Goal: Task Accomplishment & Management: Manage account settings

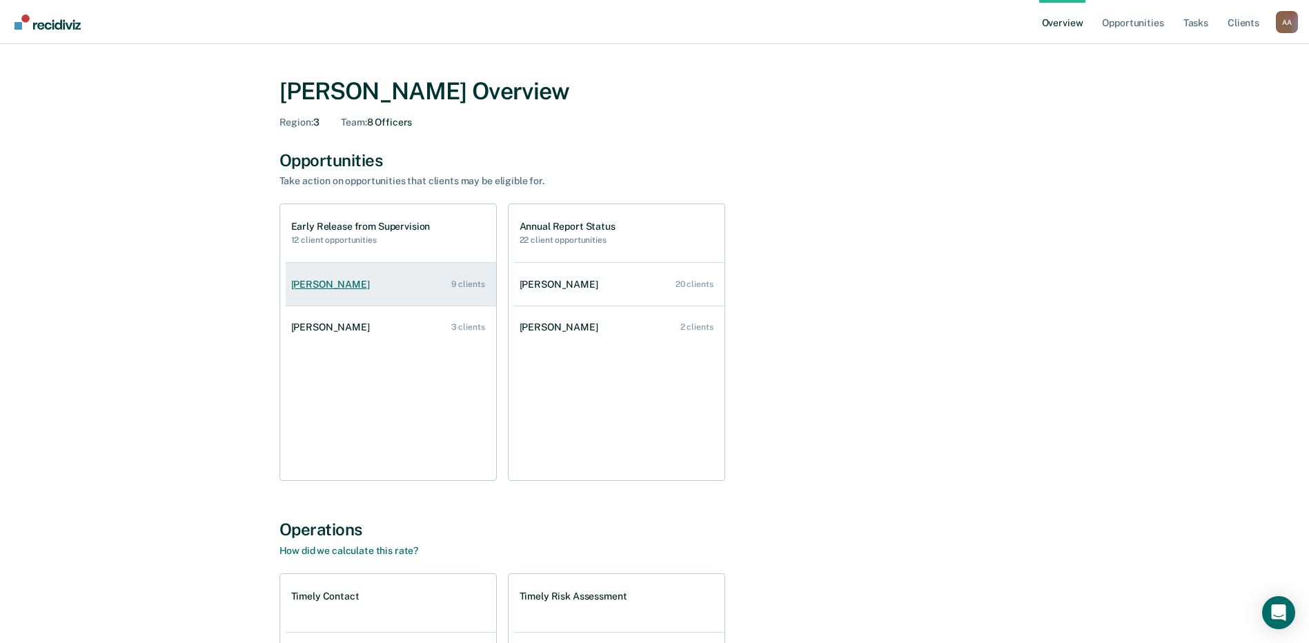
click at [308, 284] on div "[PERSON_NAME]" at bounding box center [333, 285] width 84 height 12
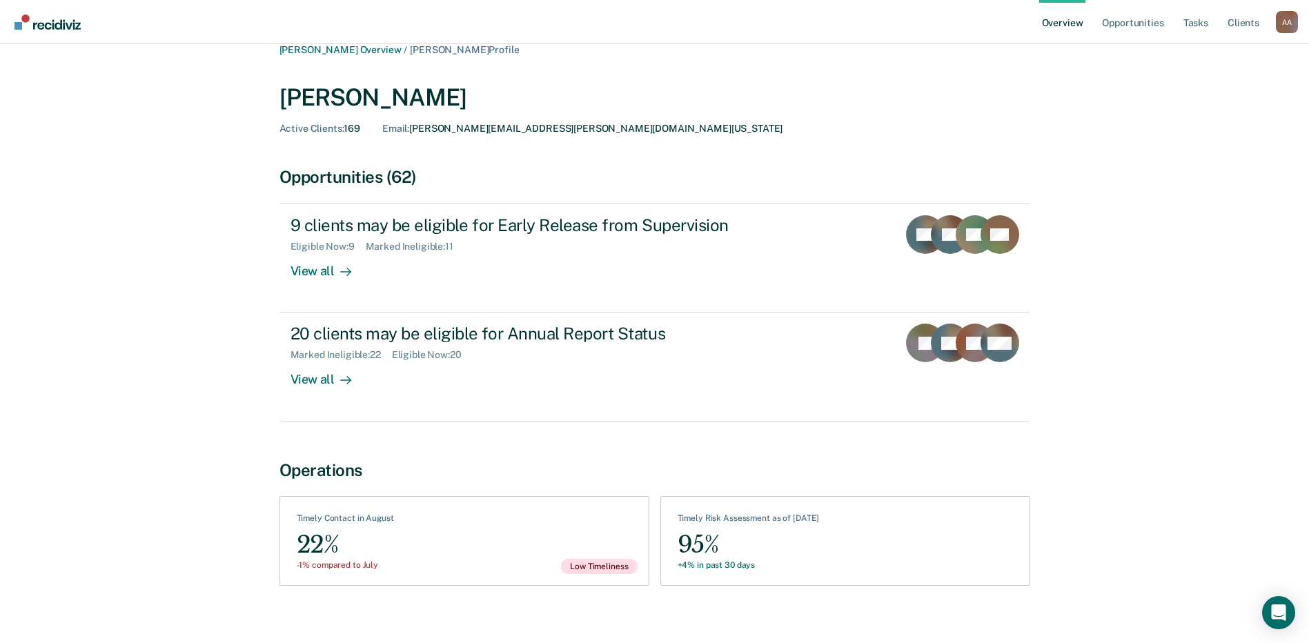
scroll to position [31, 0]
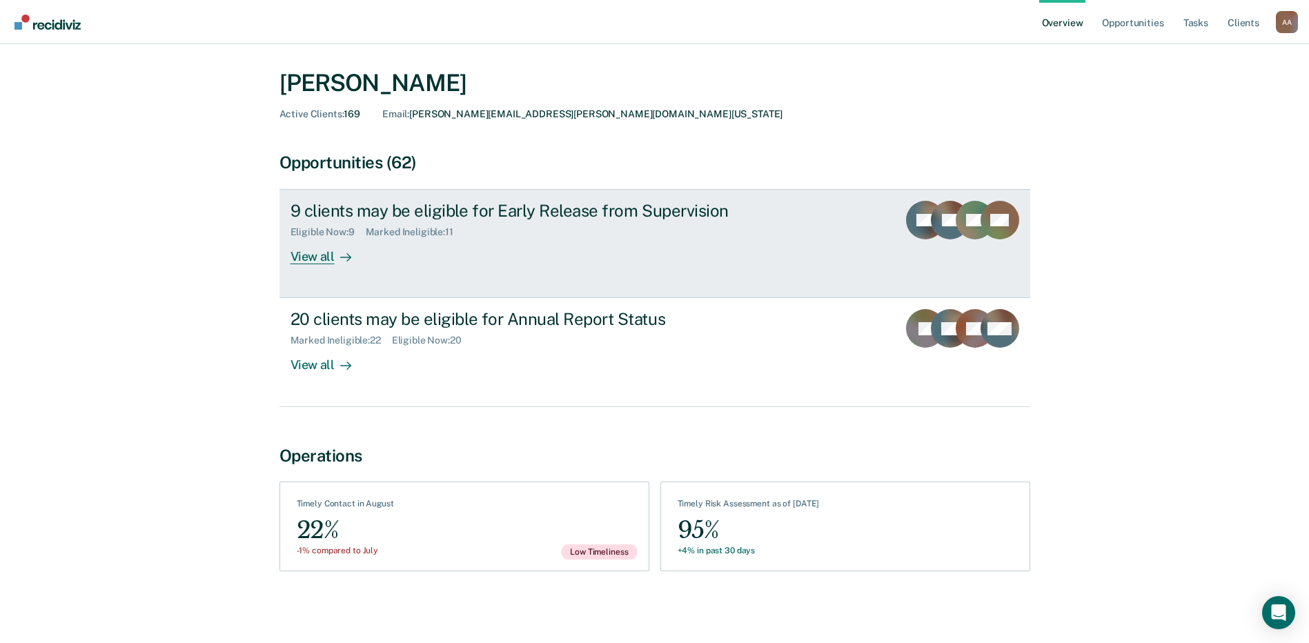
click at [531, 215] on div "9 clients may be eligible for Early Release from Supervision" at bounding box center [533, 211] width 484 height 20
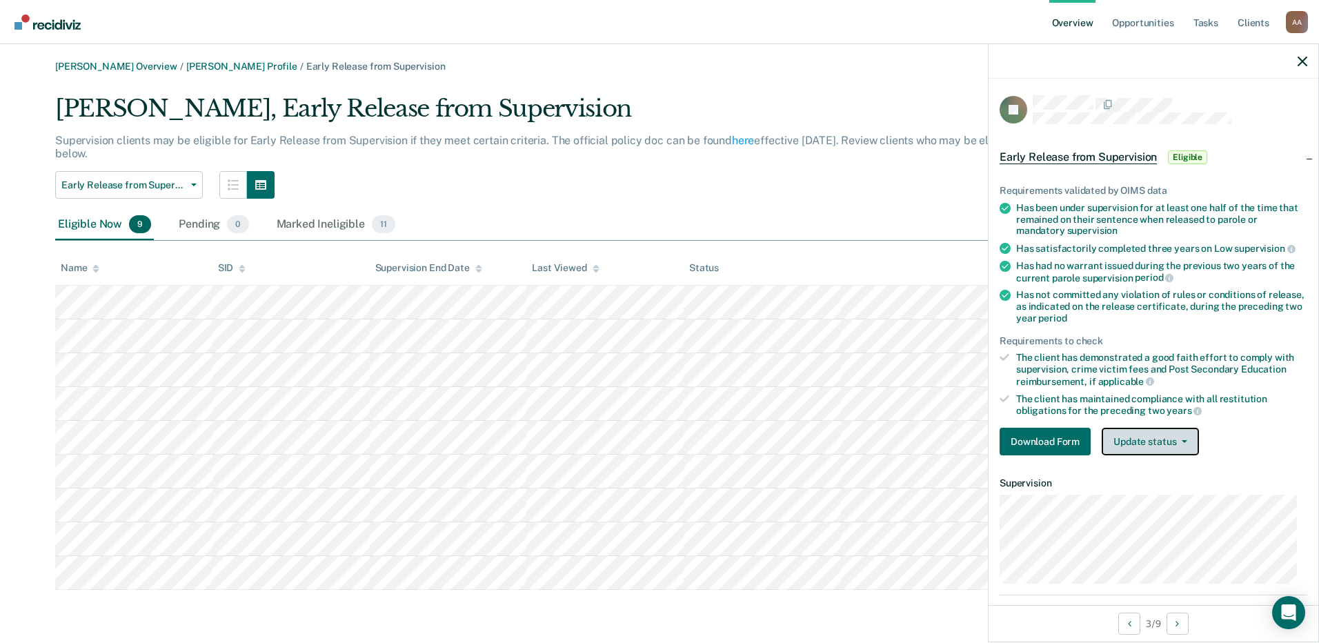
click at [655, 442] on button "Update status" at bounding box center [1150, 442] width 97 height 28
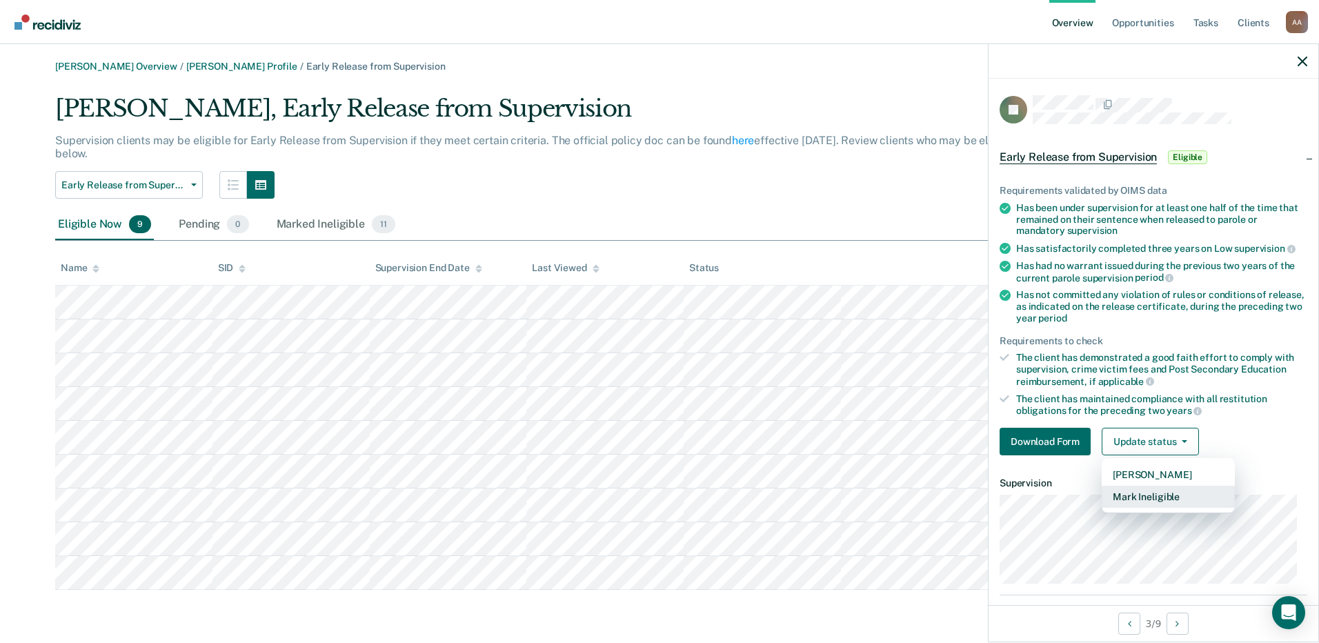
click at [655, 500] on button "Mark Ineligible" at bounding box center [1168, 497] width 133 height 22
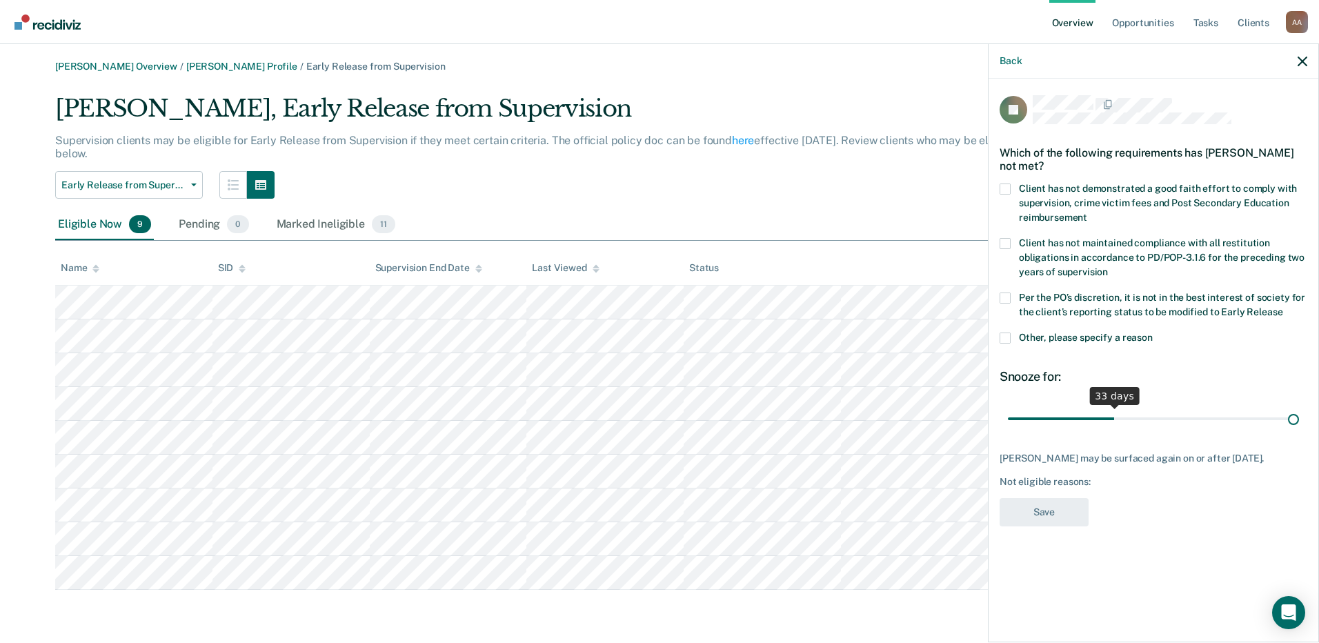
drag, startPoint x: 1115, startPoint y: 417, endPoint x: 1322, endPoint y: 407, distance: 207.3
type input "90"
click at [655, 407] on input "range" at bounding box center [1153, 418] width 291 height 24
click at [655, 186] on span at bounding box center [1005, 189] width 11 height 11
click at [655, 213] on input "Client has not demonstrated a good faith effort to comply with supervision, cri…" at bounding box center [1088, 213] width 0 height 0
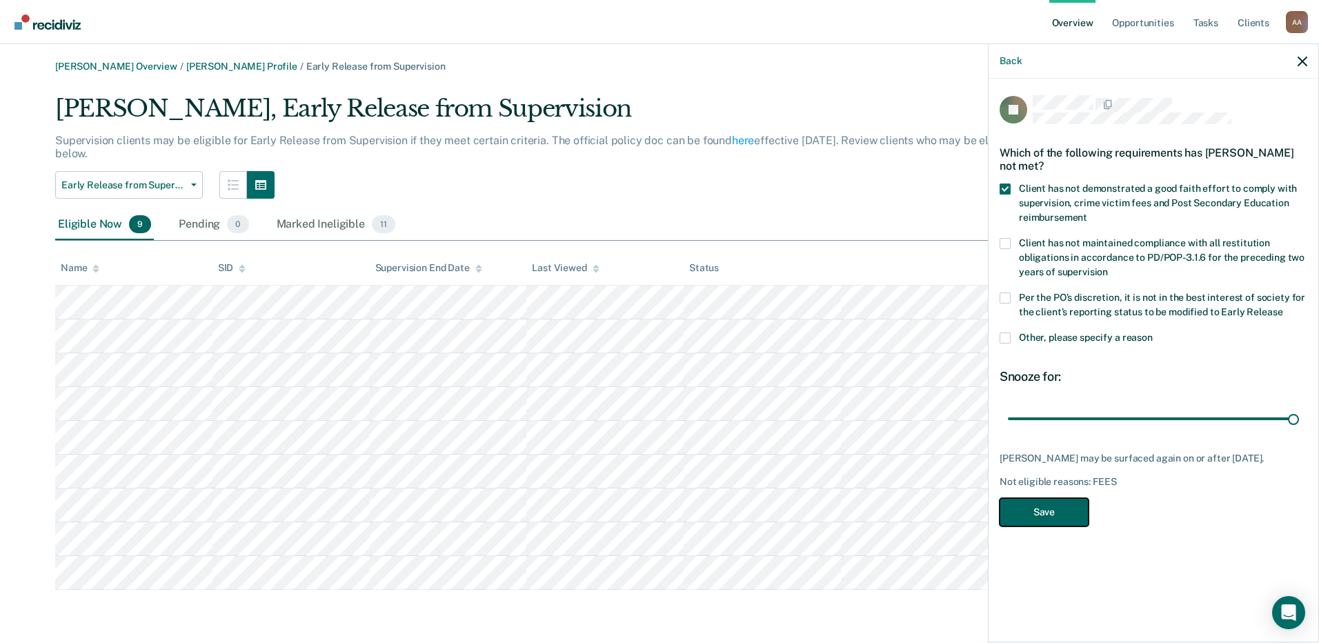
click at [655, 514] on button "Save" at bounding box center [1044, 512] width 89 height 28
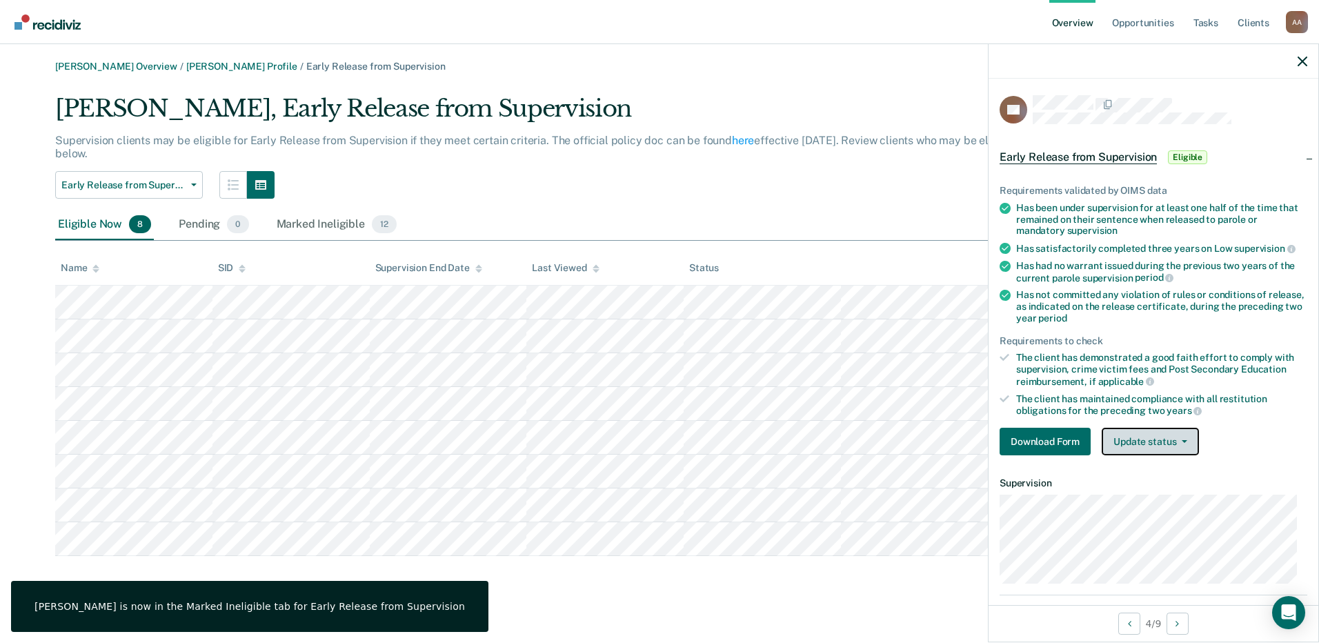
click at [655, 435] on button "Update status" at bounding box center [1150, 442] width 97 height 28
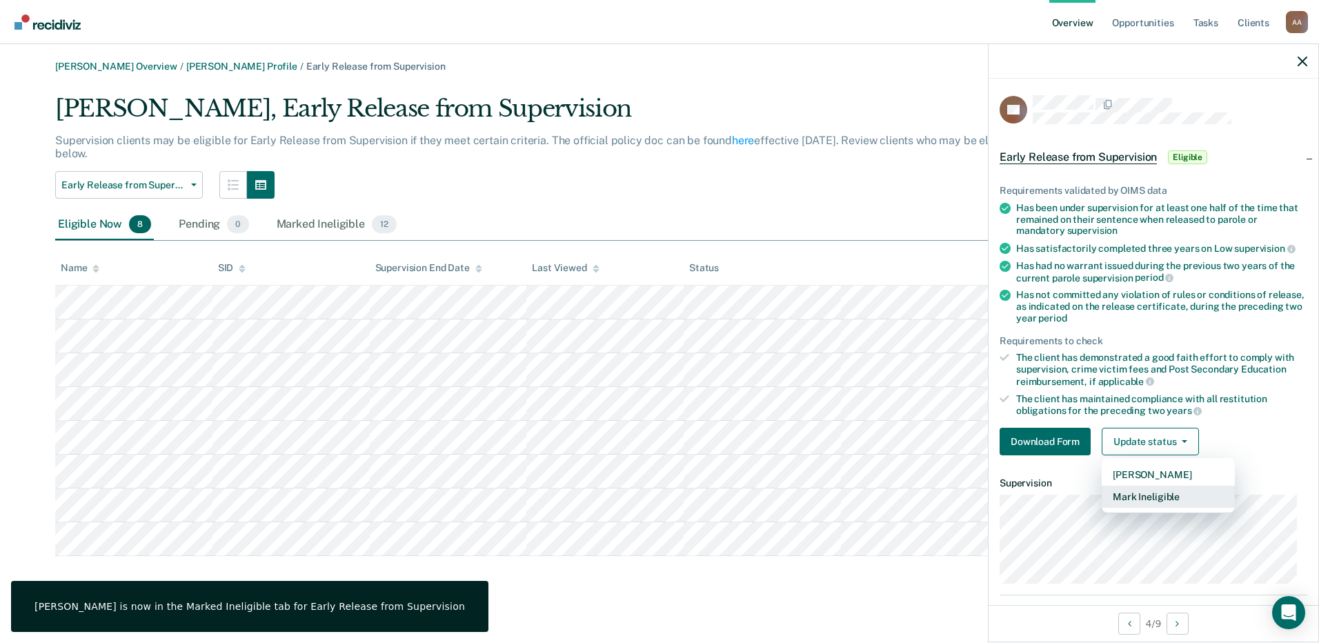
click at [655, 498] on button "Mark Ineligible" at bounding box center [1168, 497] width 133 height 22
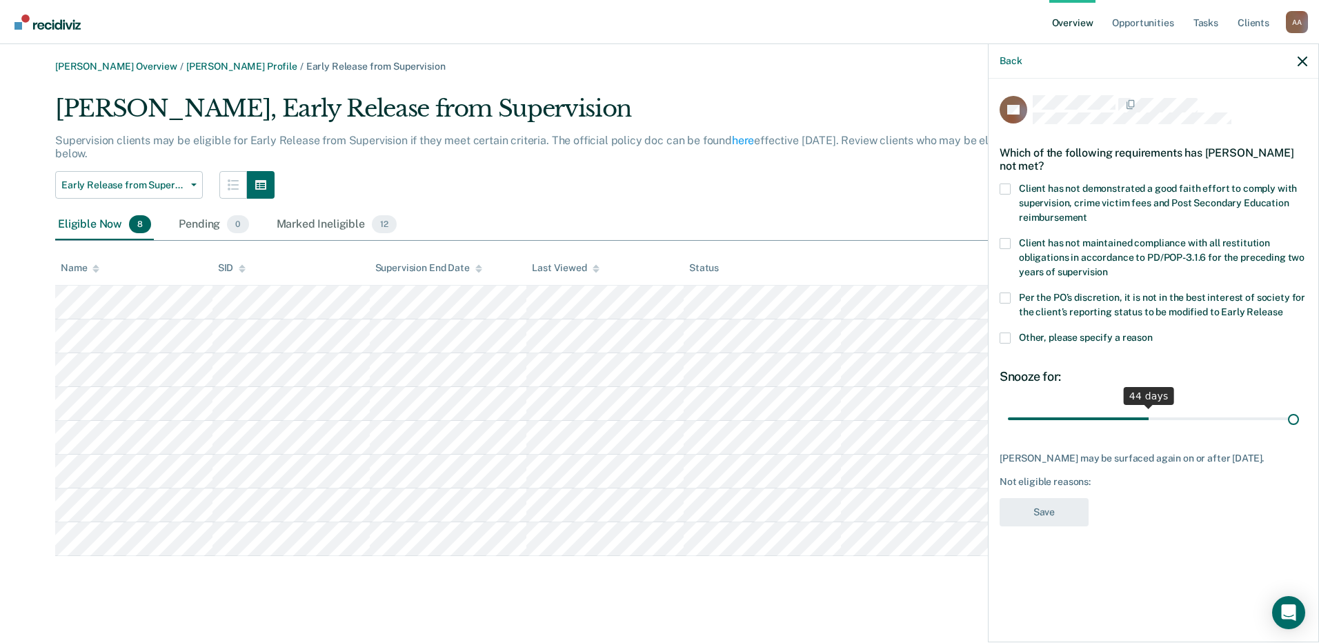
drag, startPoint x: 1106, startPoint y: 417, endPoint x: 1313, endPoint y: 403, distance: 208.2
type input "90"
click at [655, 409] on input "range" at bounding box center [1153, 418] width 291 height 24
click at [655, 186] on span "Client has not demonstrated a good faith effort to comply with supervision, cri…" at bounding box center [1158, 203] width 278 height 40
click at [655, 213] on input "Client has not demonstrated a good faith effort to comply with supervision, cri…" at bounding box center [1088, 213] width 0 height 0
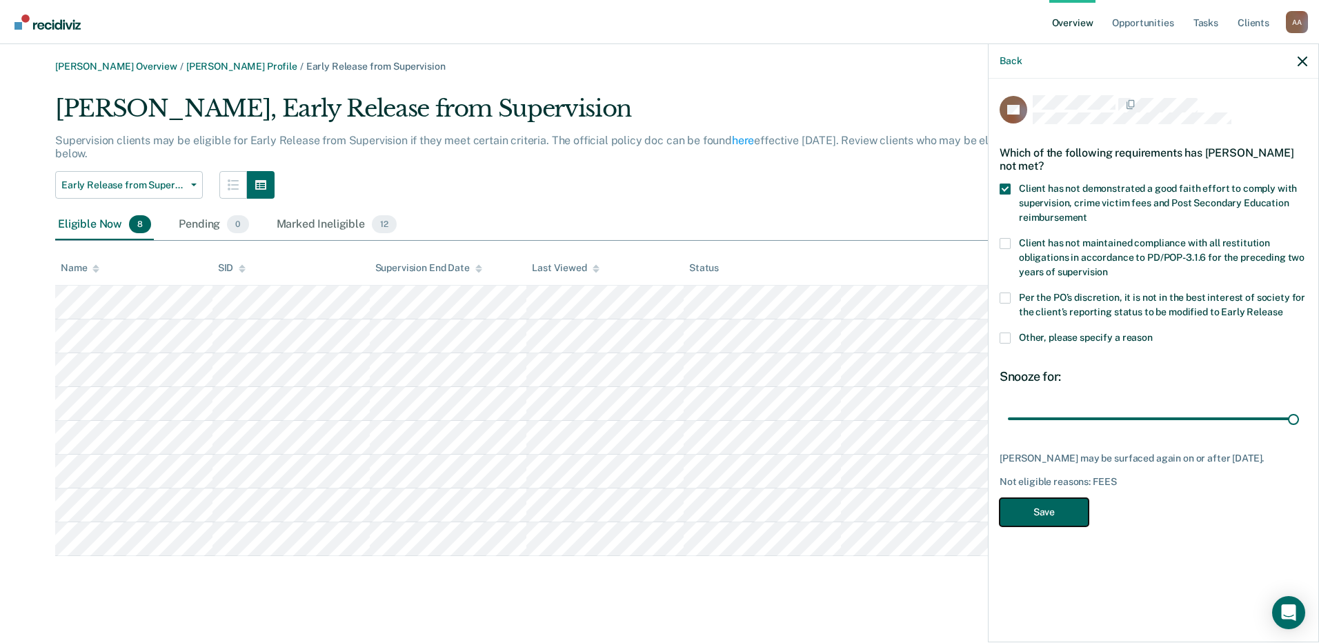
click at [655, 524] on button "Save" at bounding box center [1044, 512] width 89 height 28
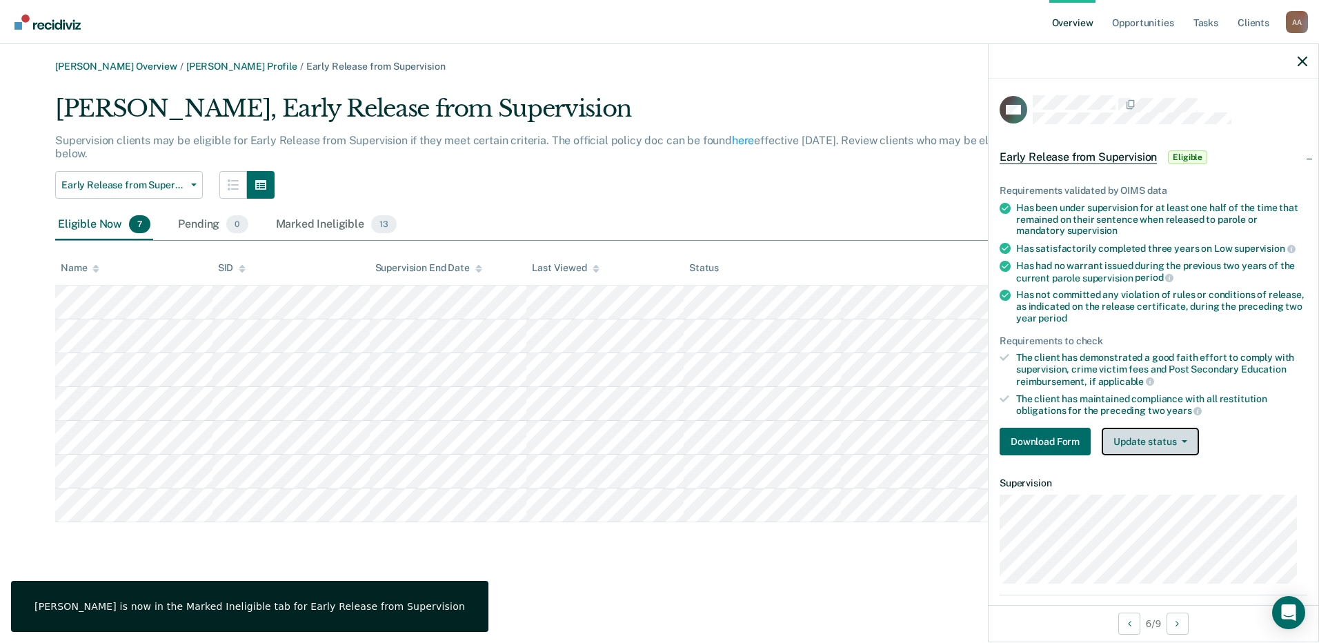
click at [655, 446] on button "Update status" at bounding box center [1150, 442] width 97 height 28
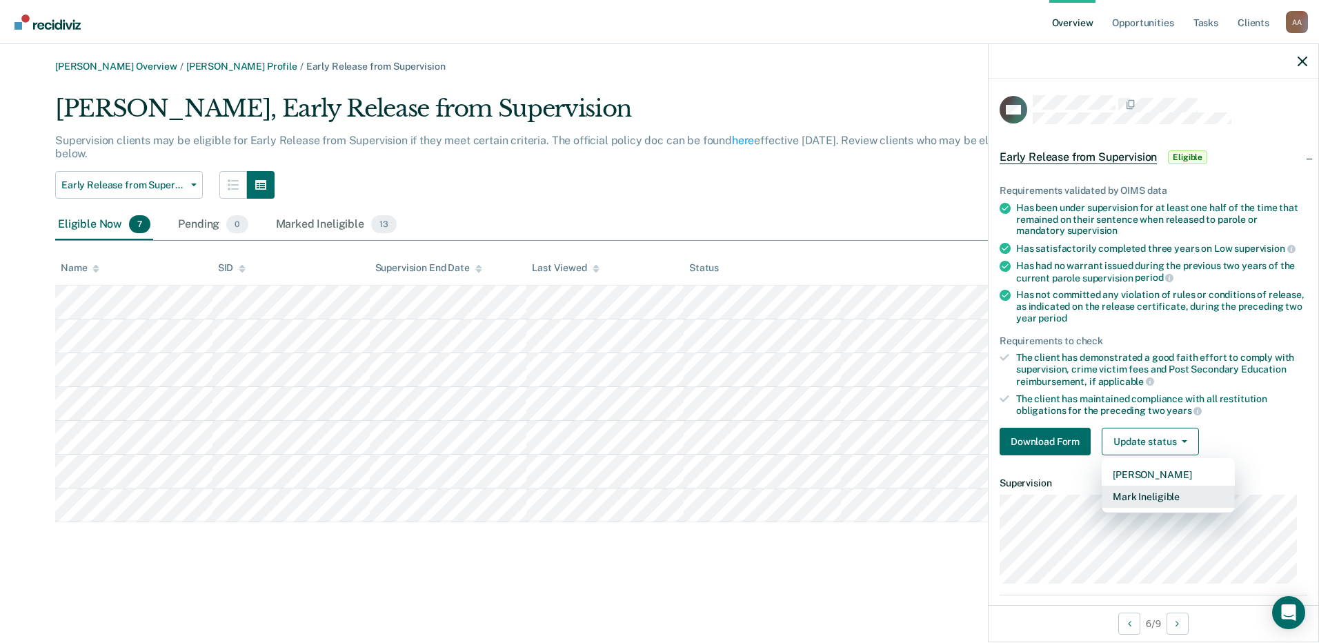
click at [655, 493] on button "Mark Ineligible" at bounding box center [1168, 497] width 133 height 22
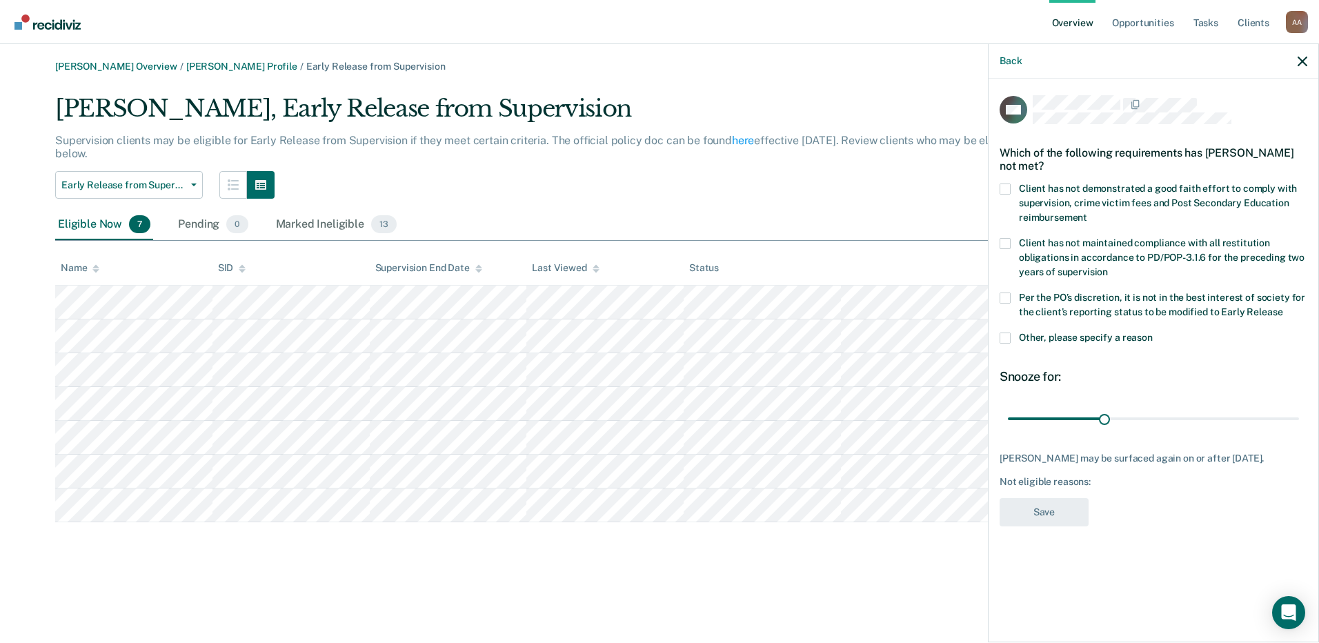
click at [655, 192] on span "Client has not demonstrated a good faith effort to comply with supervision, cri…" at bounding box center [1158, 203] width 278 height 40
click at [655, 213] on input "Client has not demonstrated a good faith effort to comply with supervision, cri…" at bounding box center [1088, 213] width 0 height 0
drag, startPoint x: 1103, startPoint y: 415, endPoint x: 1322, endPoint y: 431, distance: 218.6
type input "90"
click at [655, 431] on input "range" at bounding box center [1153, 418] width 291 height 24
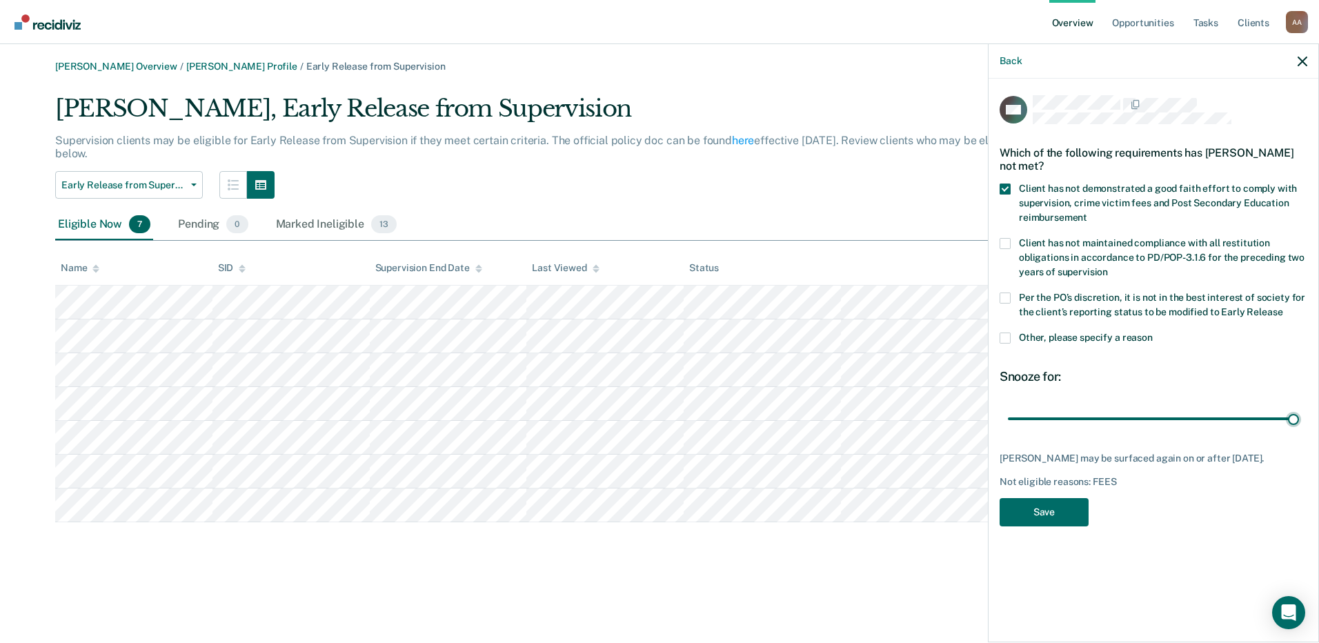
click at [655, 535] on div "WS Which of the following requirements has [PERSON_NAME] not met? Client has no…" at bounding box center [1154, 315] width 308 height 440
click at [655, 527] on button "Save" at bounding box center [1044, 512] width 89 height 28
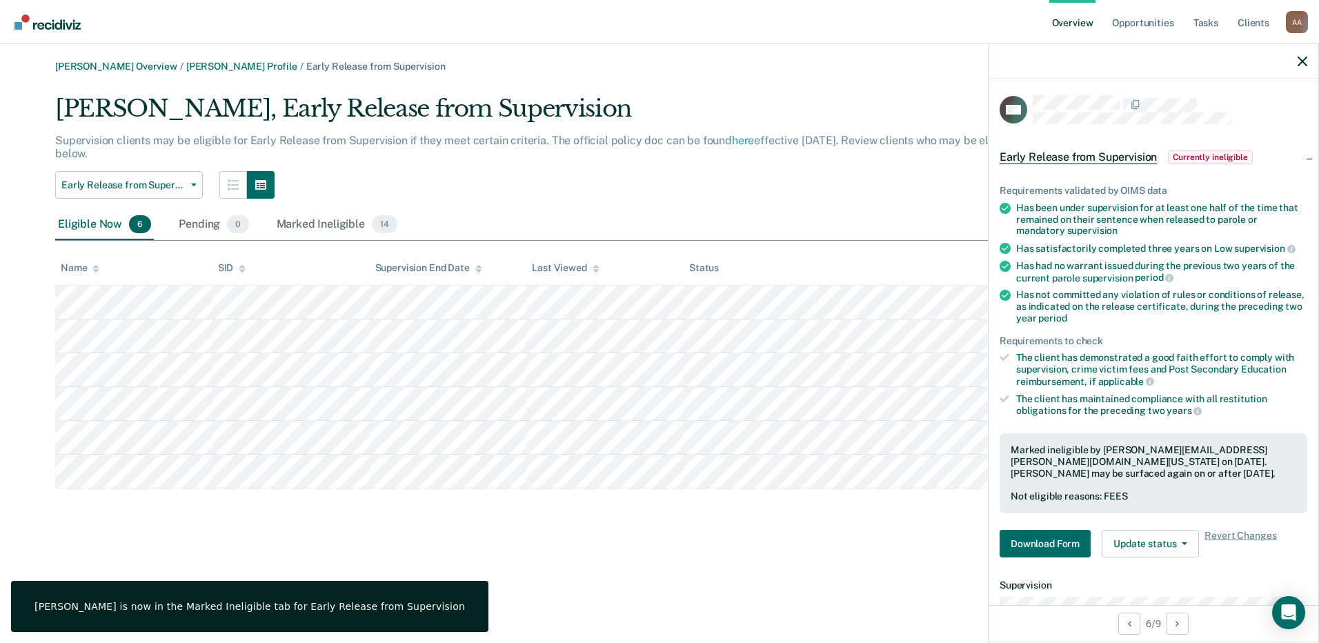
click at [605, 584] on div "[PERSON_NAME] Overview / [PERSON_NAME] Profile / Early Release from Supervision…" at bounding box center [660, 330] width 1286 height 538
click at [655, 66] on icon "button" at bounding box center [1303, 62] width 10 height 10
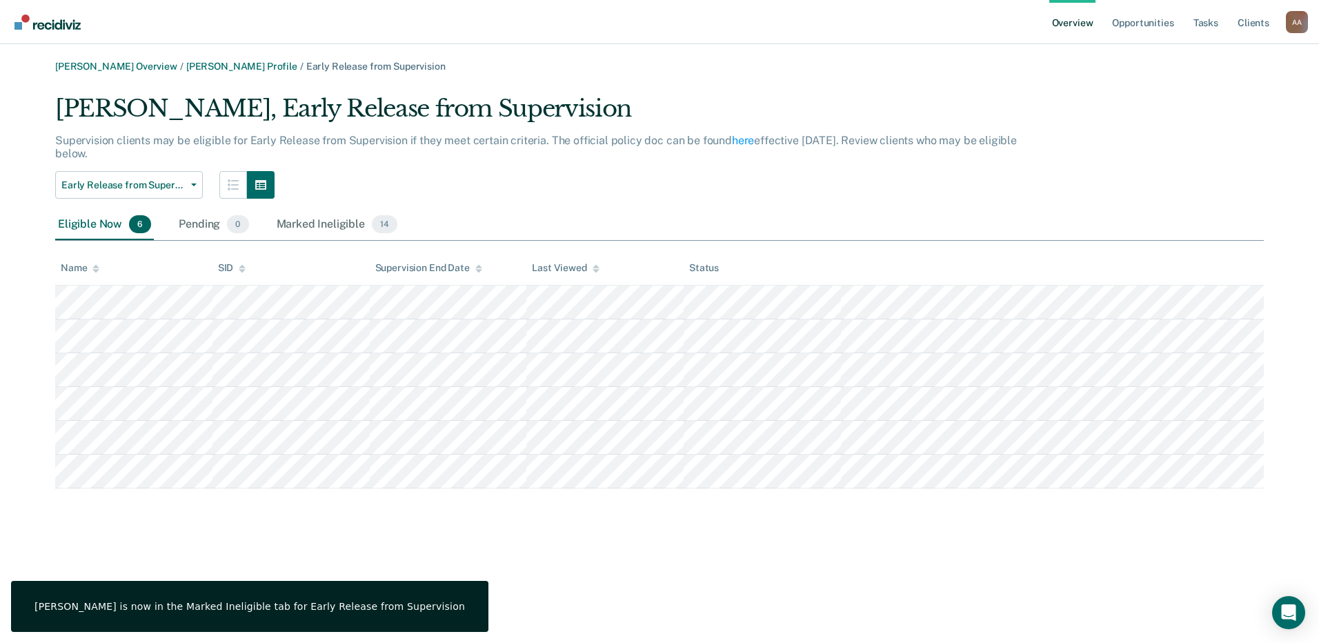
click at [655, 191] on div "Early Release from Supervision Annual Report Status Early Release from Supervis…" at bounding box center [550, 185] width 990 height 28
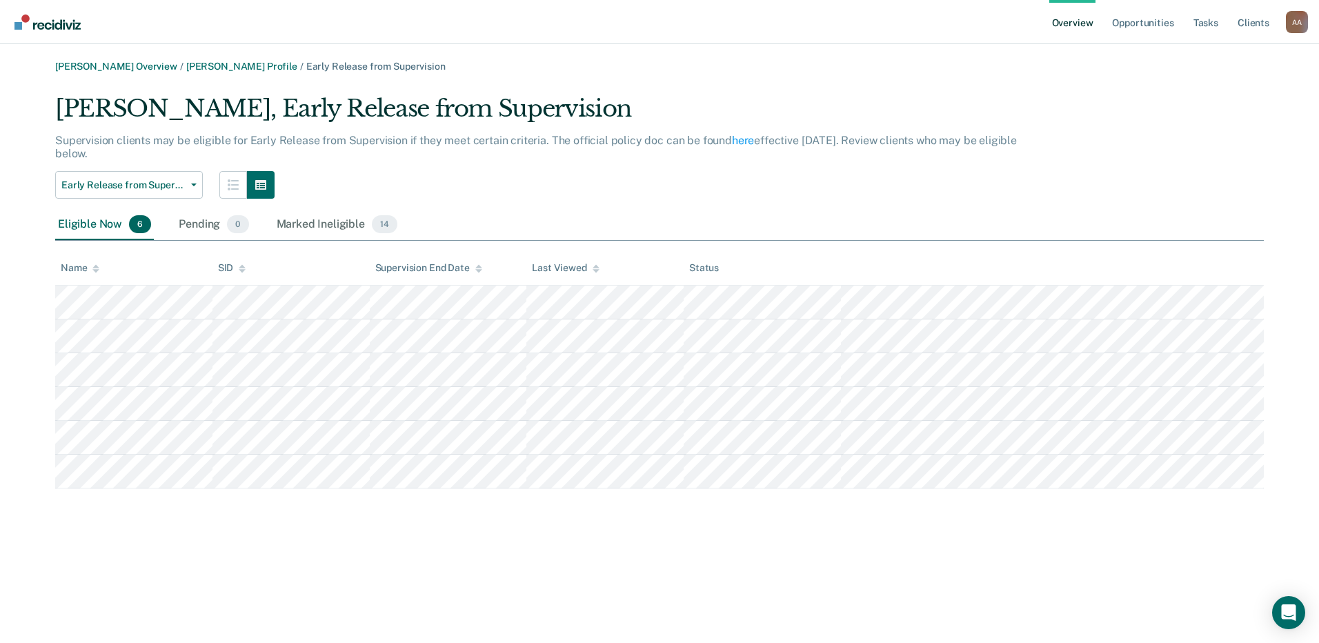
click at [119, 164] on div "Supervision clients may be eligible for Early Release from Supervision if they …" at bounding box center [550, 152] width 990 height 37
click at [139, 195] on button "Early Release from Supervision" at bounding box center [129, 185] width 148 height 28
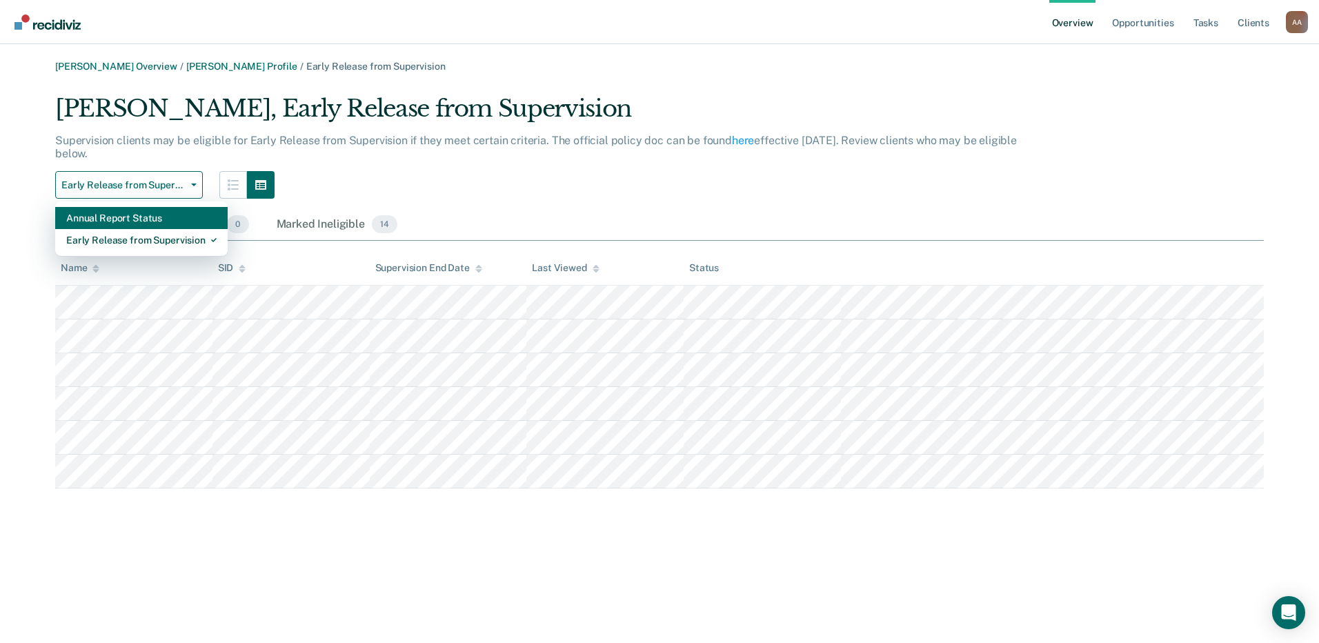
click at [143, 212] on div "Annual Report Status" at bounding box center [141, 218] width 150 height 22
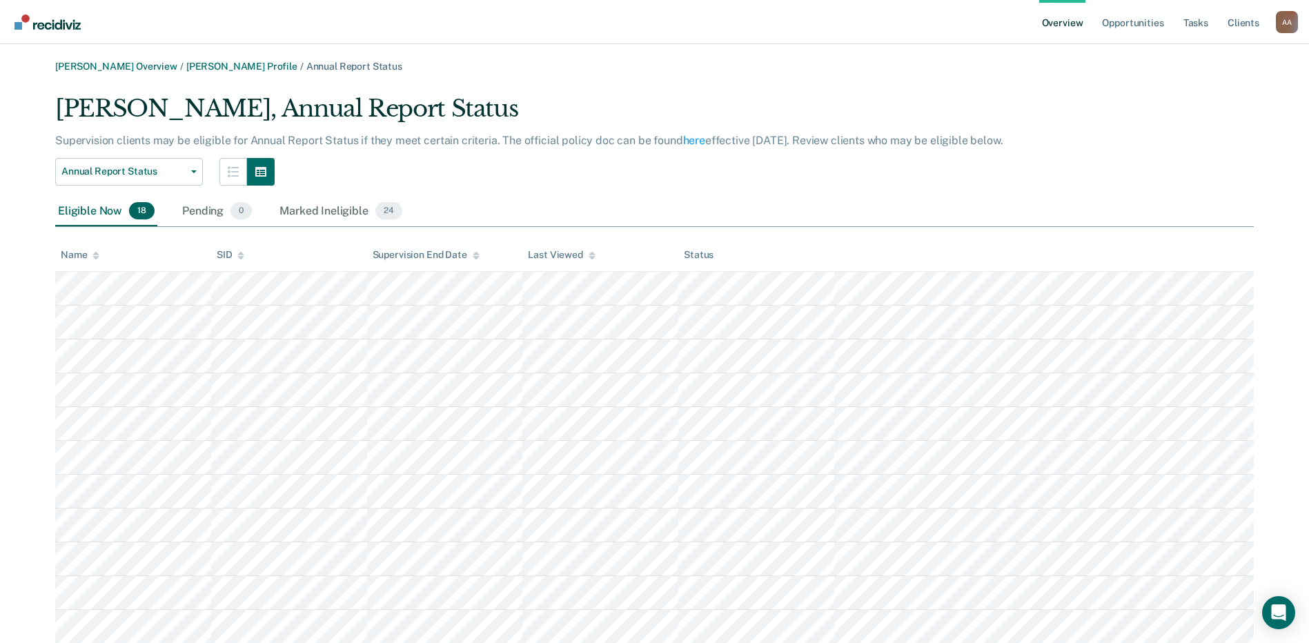
click at [230, 251] on div "SID" at bounding box center [231, 255] width 28 height 12
click at [655, 81] on div "[PERSON_NAME] Overview / [PERSON_NAME] Profile / Annual Report Status [PERSON_N…" at bounding box center [655, 471] width 1276 height 820
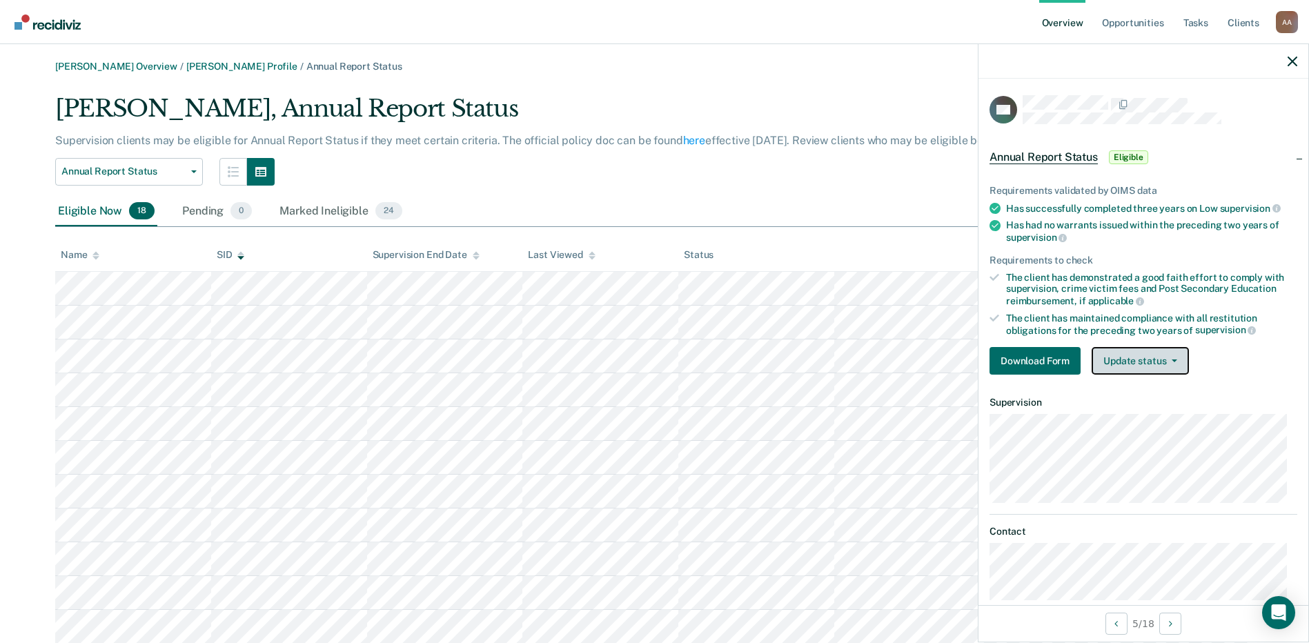
click at [655, 363] on button "Update status" at bounding box center [1140, 361] width 97 height 28
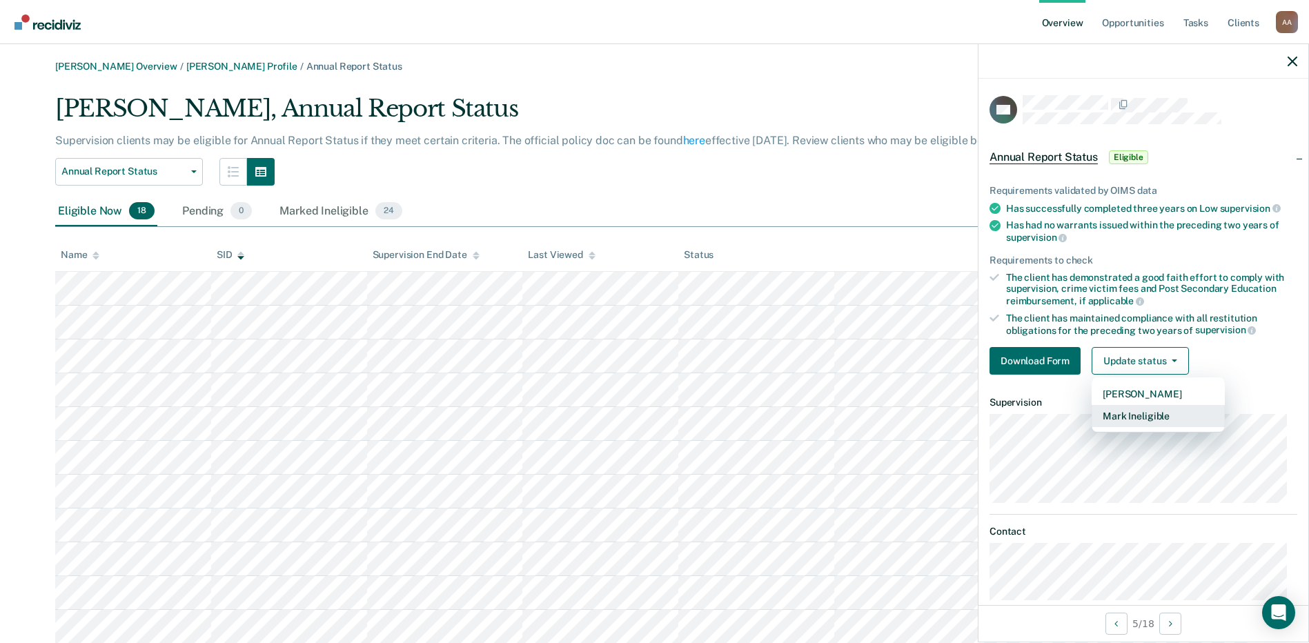
click at [655, 413] on button "Mark Ineligible" at bounding box center [1158, 416] width 133 height 22
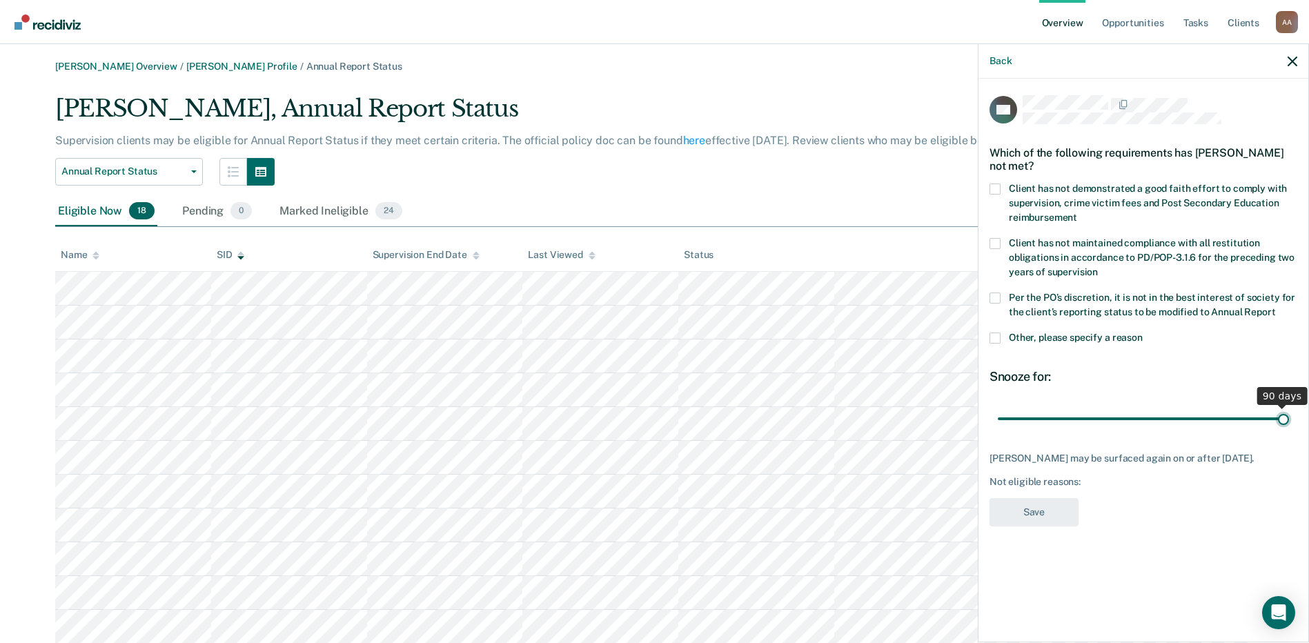
drag, startPoint x: 1096, startPoint y: 412, endPoint x: 1311, endPoint y: 424, distance: 215.6
type input "90"
click at [655, 424] on input "range" at bounding box center [1143, 418] width 291 height 24
click at [655, 186] on span at bounding box center [995, 189] width 11 height 11
click at [655, 213] on input "Client has not demonstrated a good faith effort to comply with supervision, cri…" at bounding box center [1077, 213] width 0 height 0
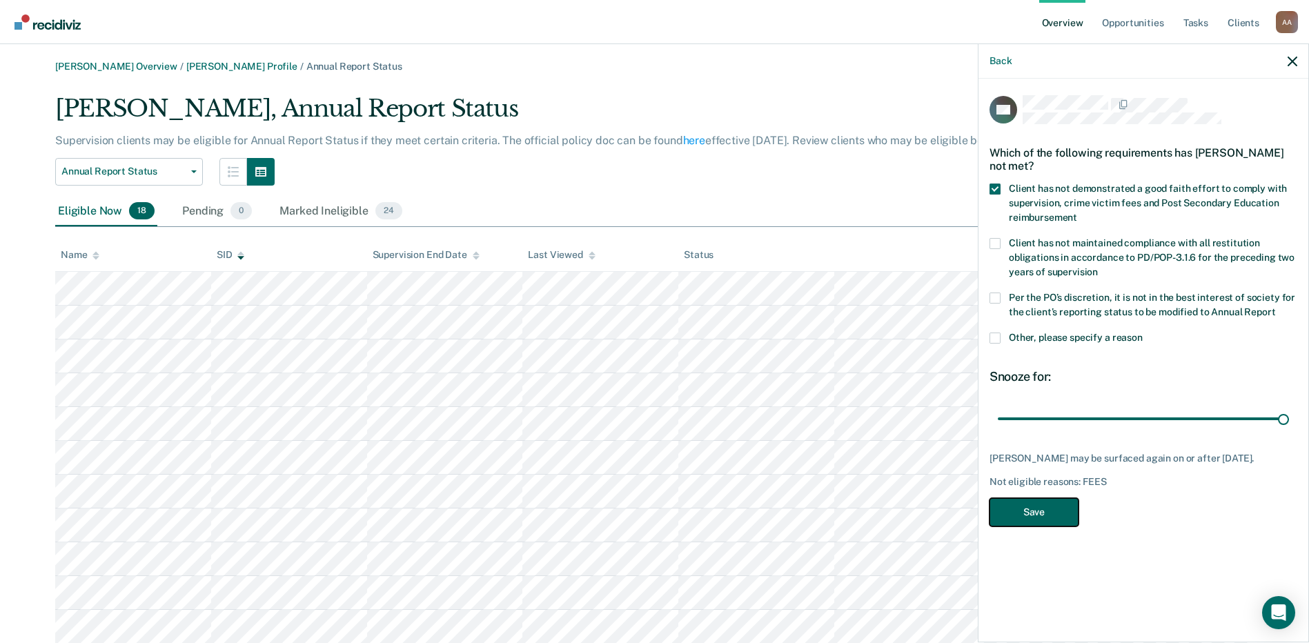
click at [655, 525] on button "Save" at bounding box center [1034, 512] width 89 height 28
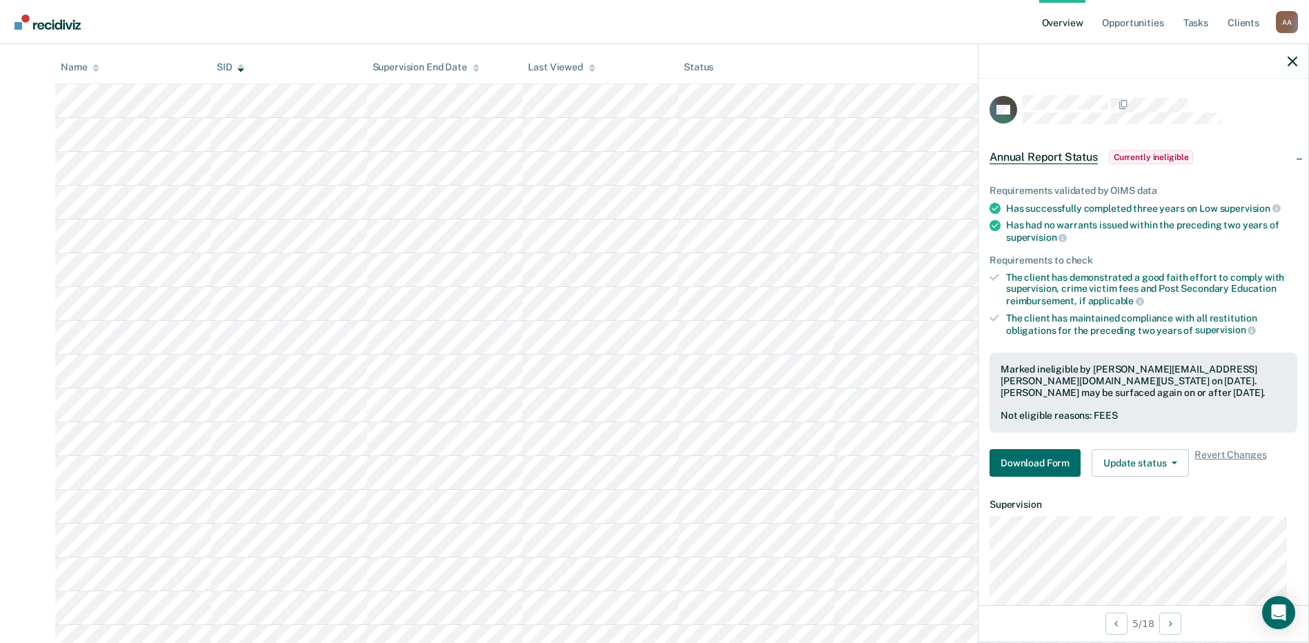
scroll to position [248, 0]
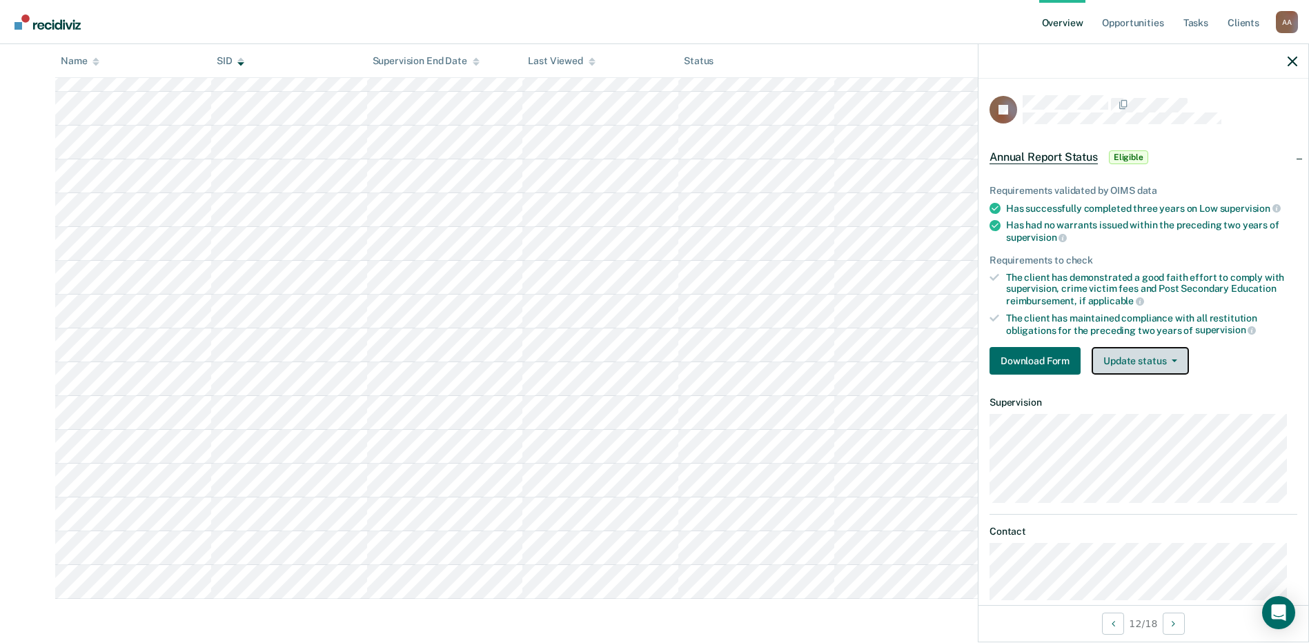
click at [655, 361] on button "Update status" at bounding box center [1140, 361] width 97 height 28
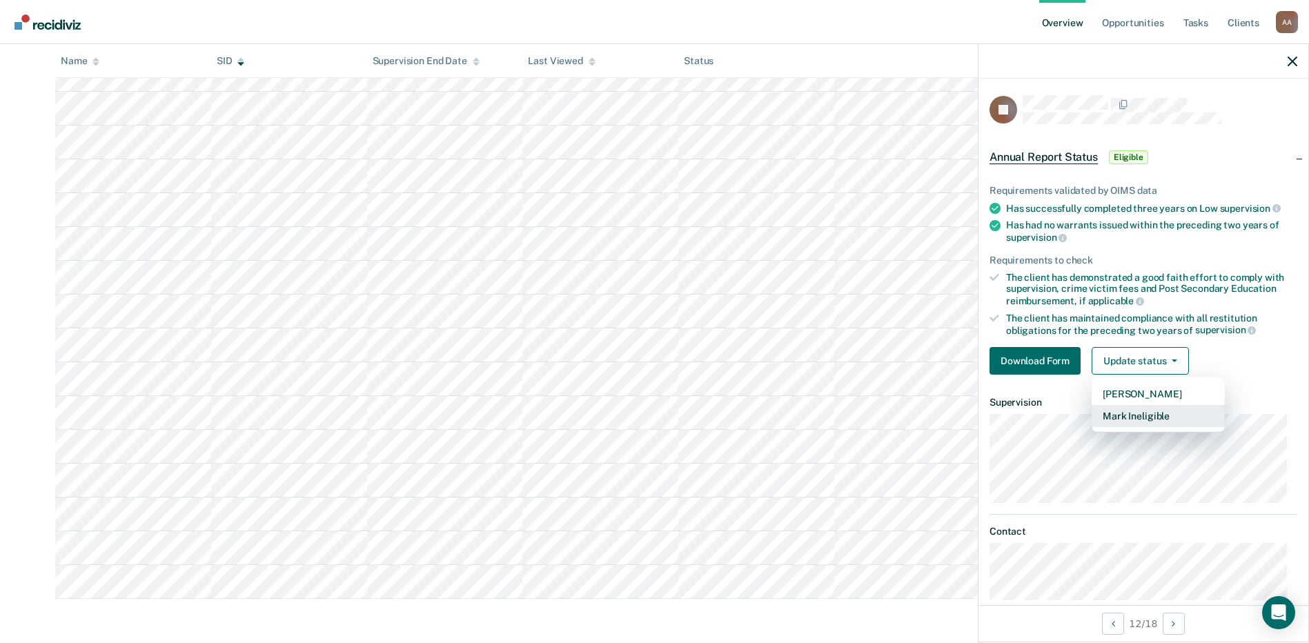
click at [655, 420] on button "Mark Ineligible" at bounding box center [1158, 416] width 133 height 22
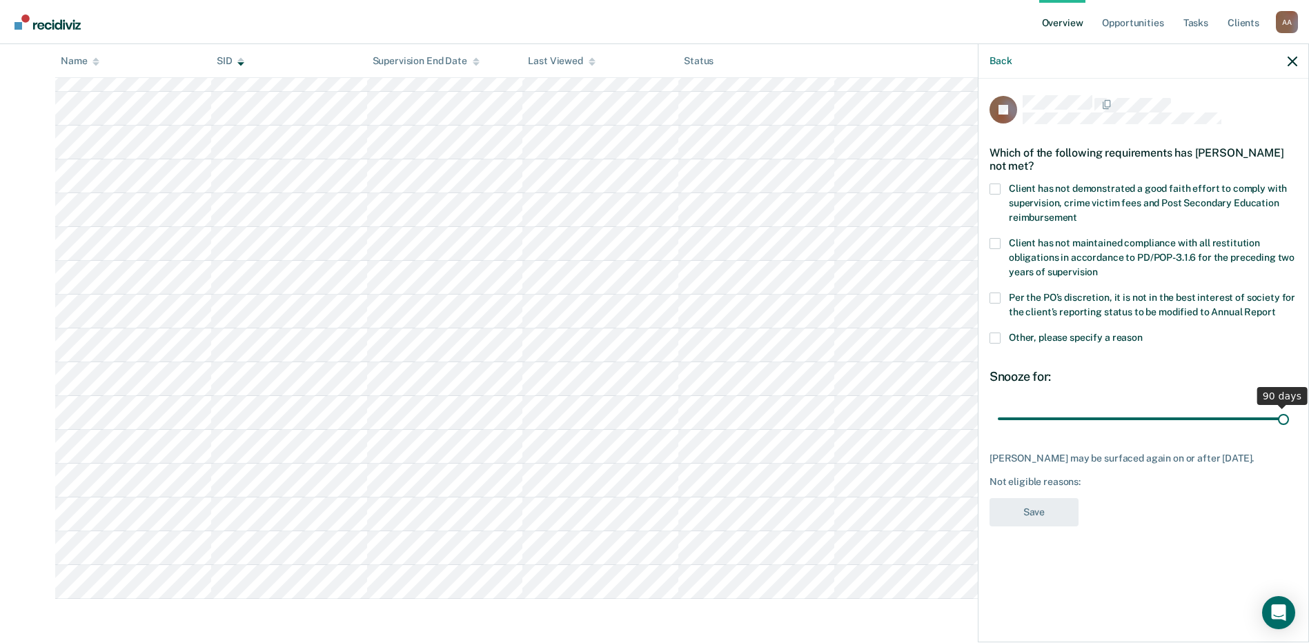
drag, startPoint x: 1093, startPoint y: 413, endPoint x: 1322, endPoint y: 406, distance: 228.5
type input "90"
click at [655, 406] on input "range" at bounding box center [1143, 418] width 291 height 24
click at [655, 189] on span at bounding box center [995, 189] width 11 height 11
click at [655, 213] on input "Client has not demonstrated a good faith effort to comply with supervision, cri…" at bounding box center [1077, 213] width 0 height 0
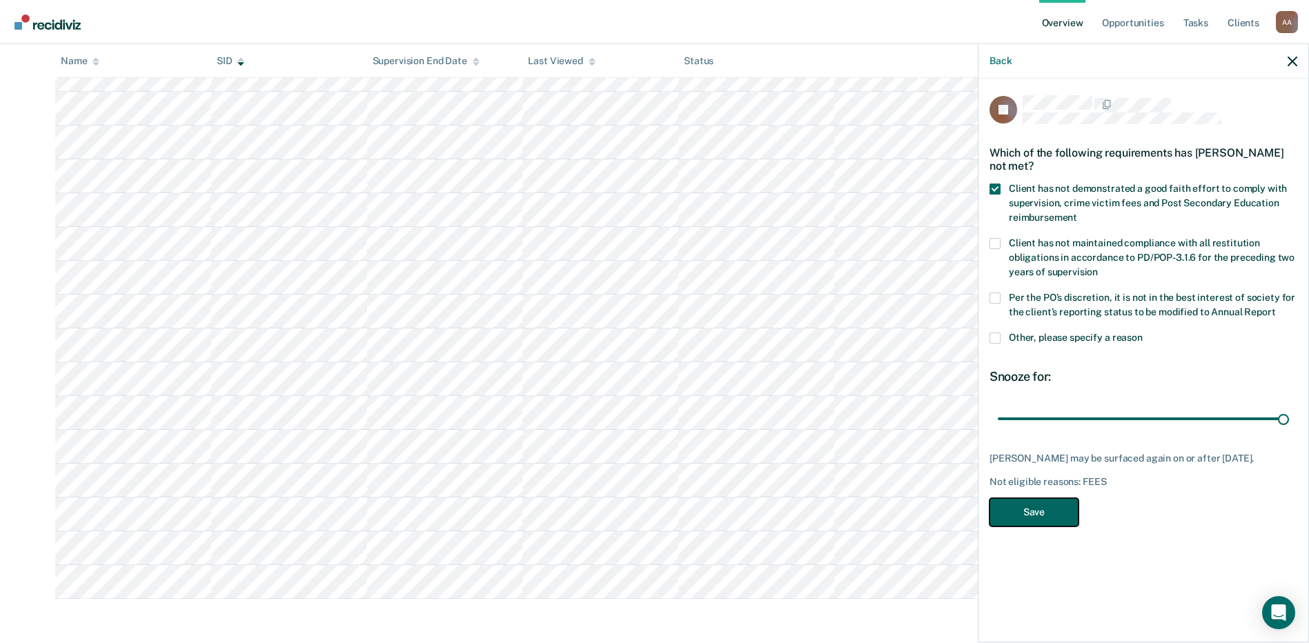
click at [655, 518] on button "Save" at bounding box center [1034, 512] width 89 height 28
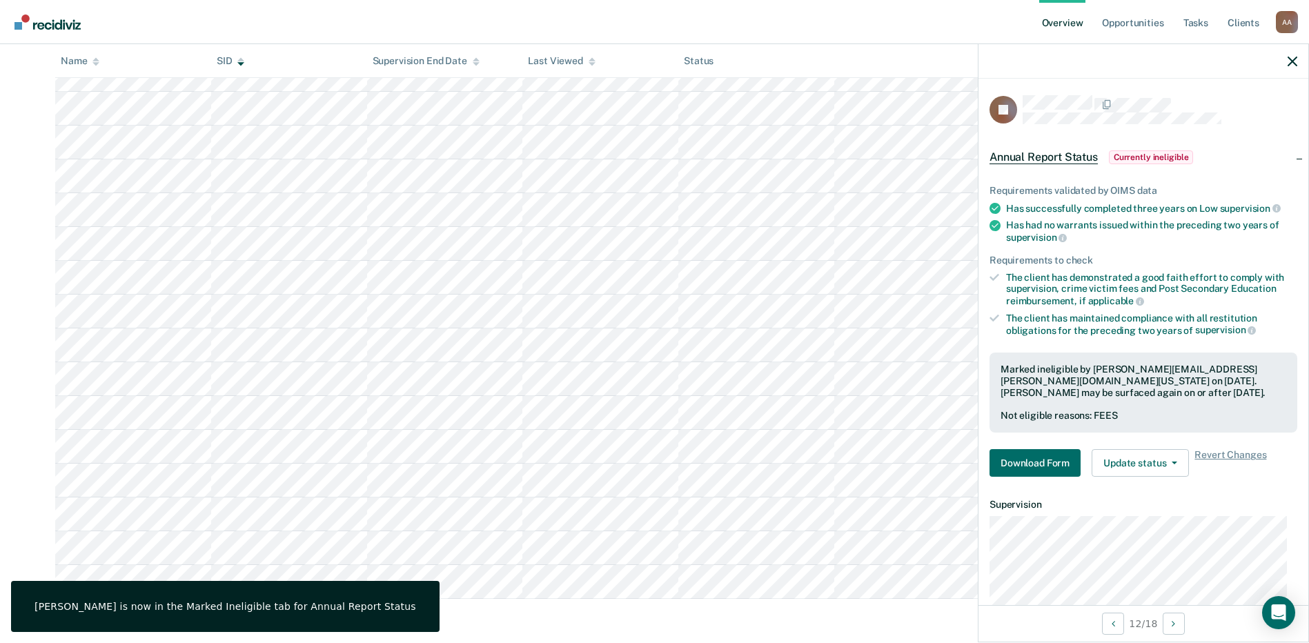
click at [571, 621] on main "[PERSON_NAME] Overview / [PERSON_NAME] Profile / Annual Report Status [PERSON_N…" at bounding box center [654, 236] width 1309 height 813
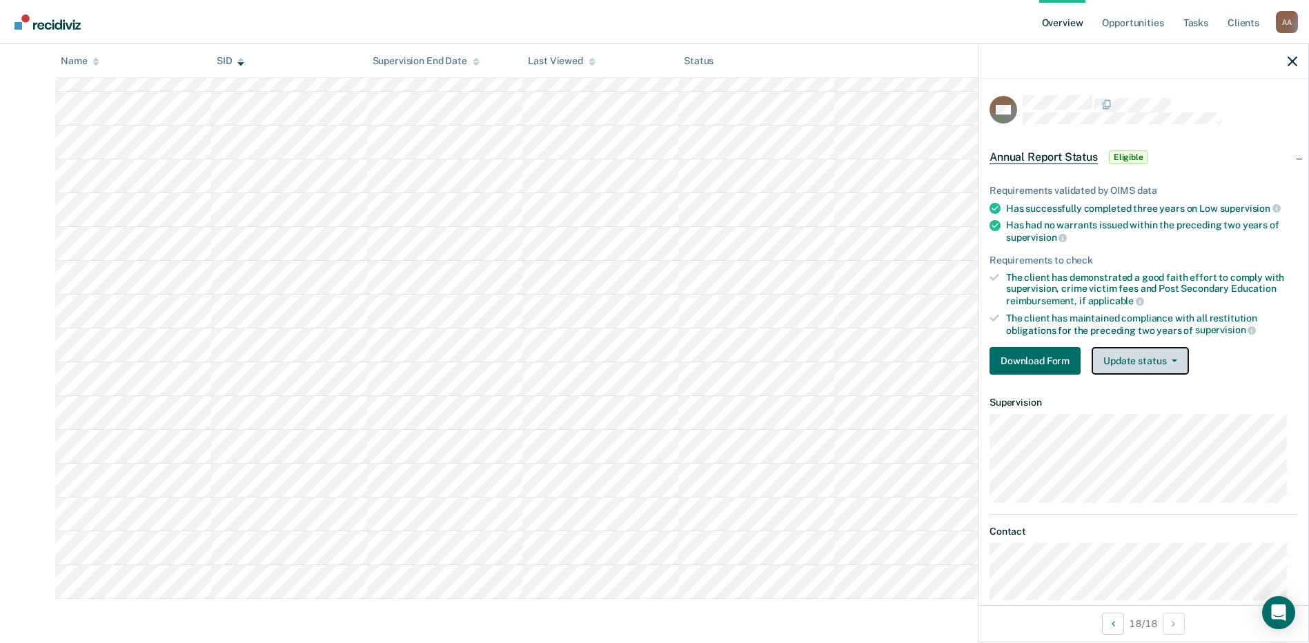
click at [655, 367] on button "Update status" at bounding box center [1140, 361] width 97 height 28
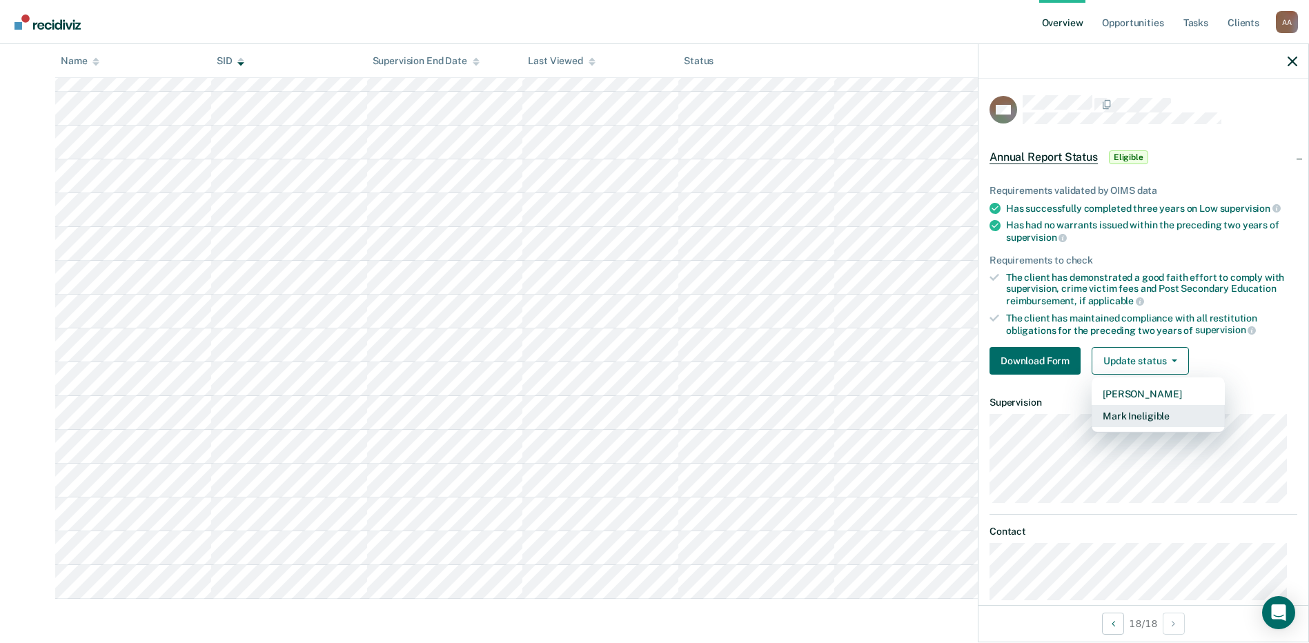
click at [655, 418] on button "Mark Ineligible" at bounding box center [1158, 416] width 133 height 22
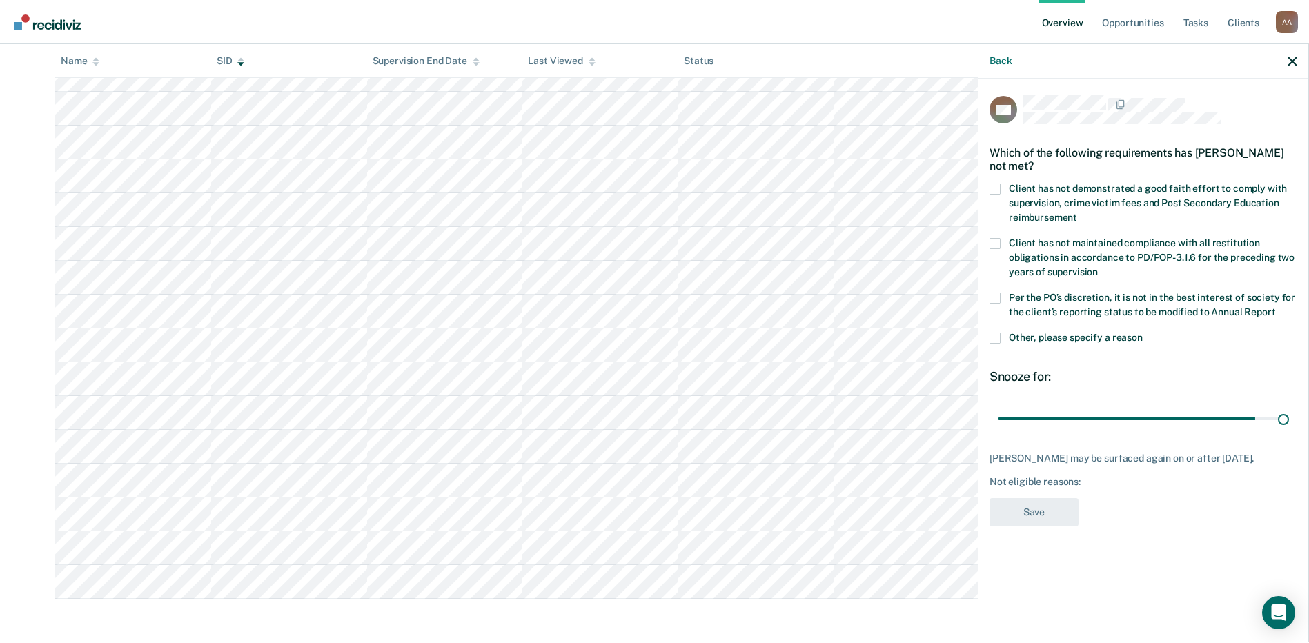
drag, startPoint x: 1090, startPoint y: 415, endPoint x: 1304, endPoint y: 412, distance: 213.3
type input "90"
click at [655, 412] on input "range" at bounding box center [1143, 418] width 291 height 24
click at [655, 197] on span "Client has not demonstrated a good faith effort to comply with supervision, cri…" at bounding box center [1148, 203] width 278 height 40
click at [655, 213] on input "Client has not demonstrated a good faith effort to comply with supervision, cri…" at bounding box center [1077, 213] width 0 height 0
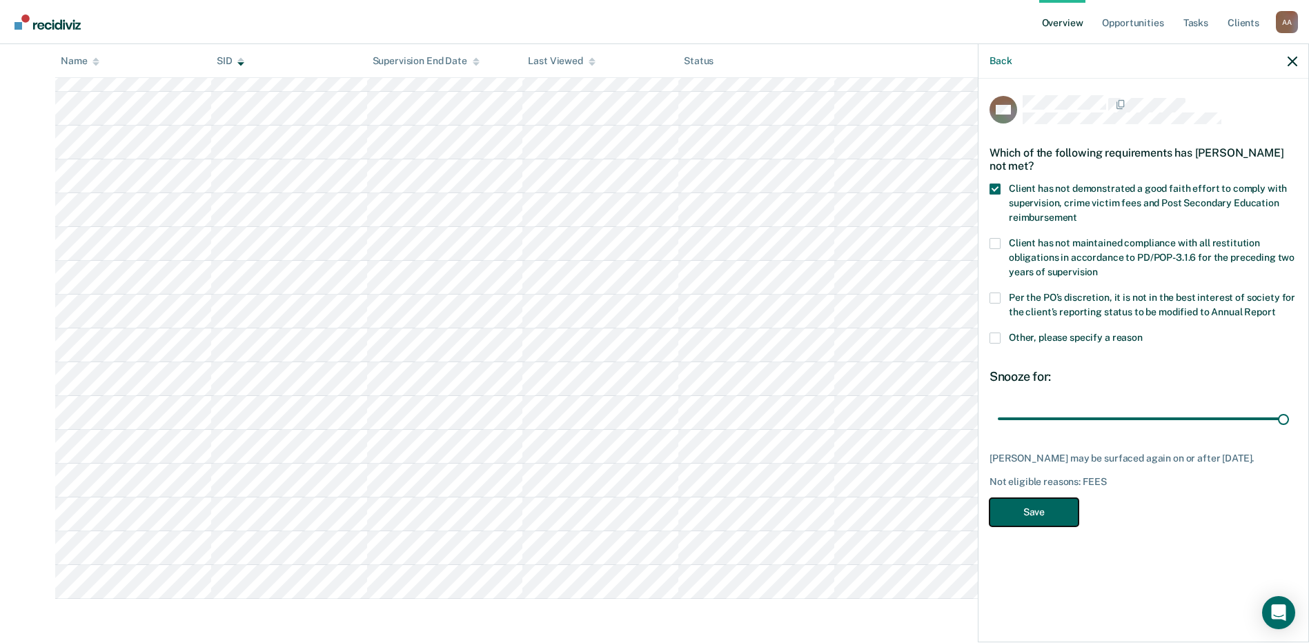
click at [655, 515] on button "Save" at bounding box center [1034, 512] width 89 height 28
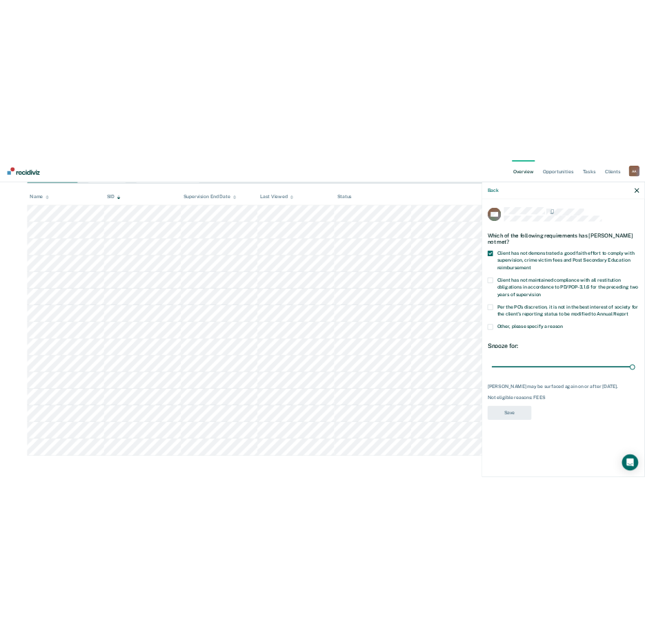
scroll to position [180, 0]
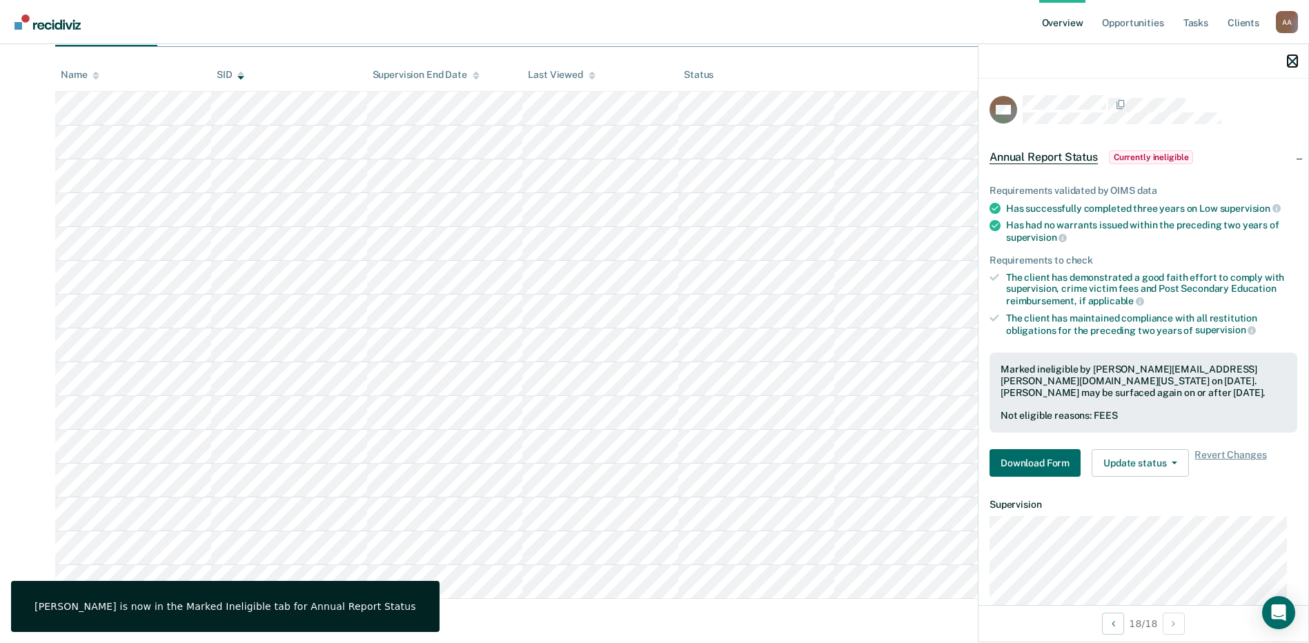
click at [655, 59] on icon "button" at bounding box center [1293, 62] width 10 height 10
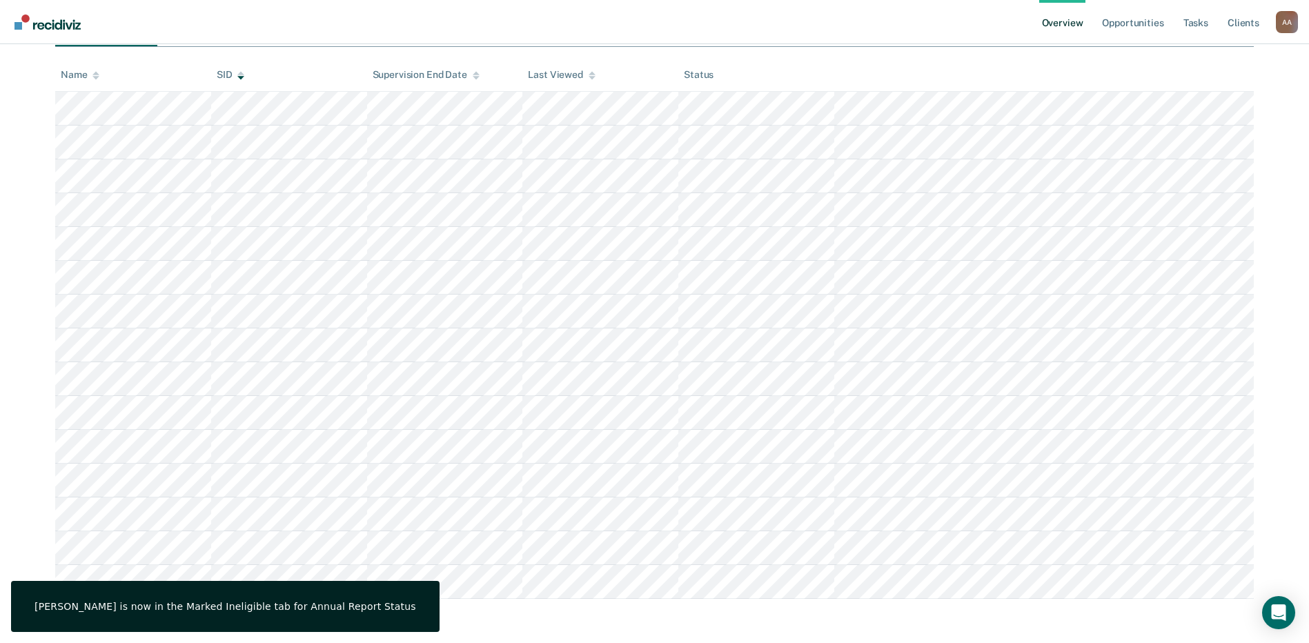
click at [655, 56] on div "[PERSON_NAME], Annual Report Status Supervision clients may be eligible for Ann…" at bounding box center [654, 256] width 1199 height 685
